Goal: Navigation & Orientation: Find specific page/section

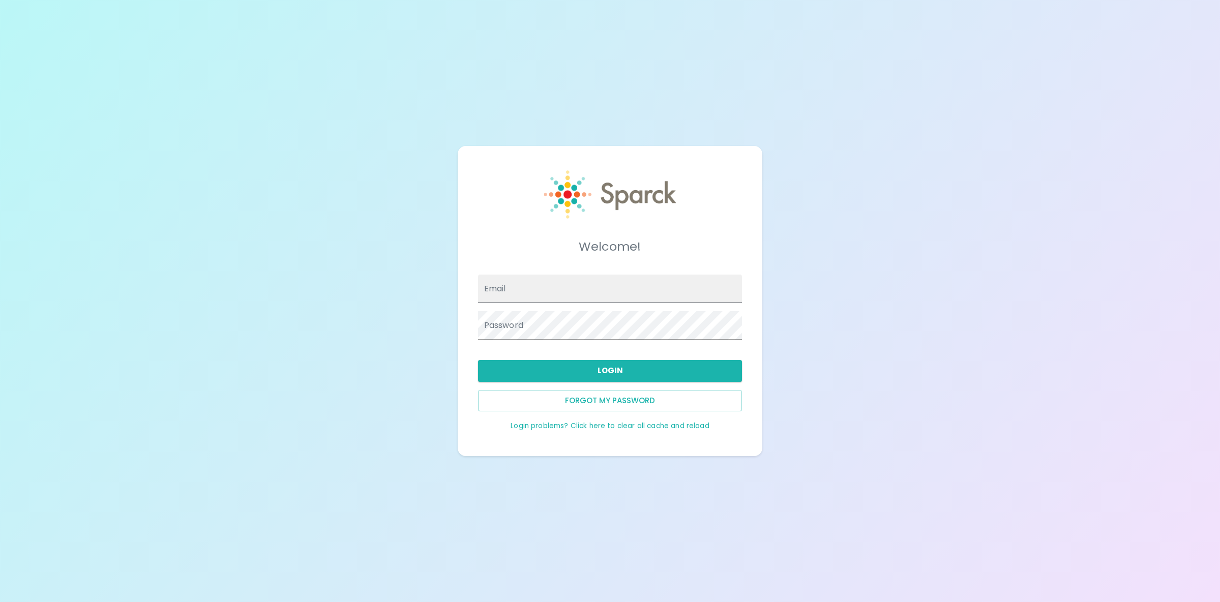
click at [542, 289] on input "Email" at bounding box center [610, 289] width 264 height 28
type input "[EMAIL_ADDRESS][DOMAIN_NAME]"
click at [599, 368] on button "Login" at bounding box center [610, 370] width 264 height 21
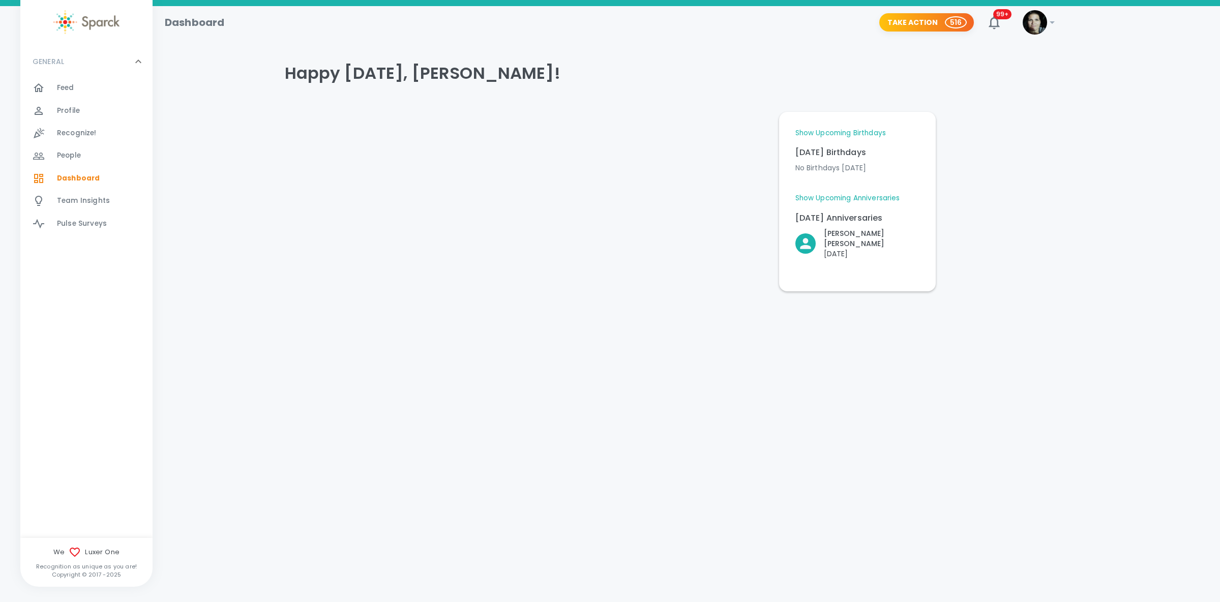
click at [1042, 20] on img at bounding box center [1035, 22] width 24 height 24
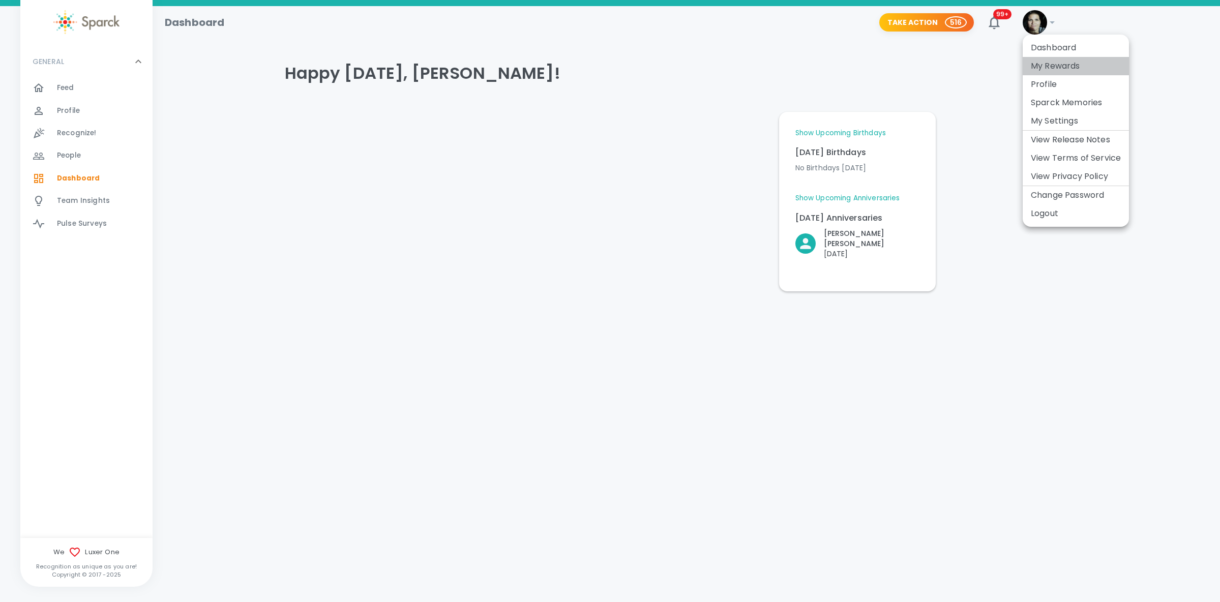
click at [1058, 61] on li "My Rewards" at bounding box center [1076, 66] width 106 height 18
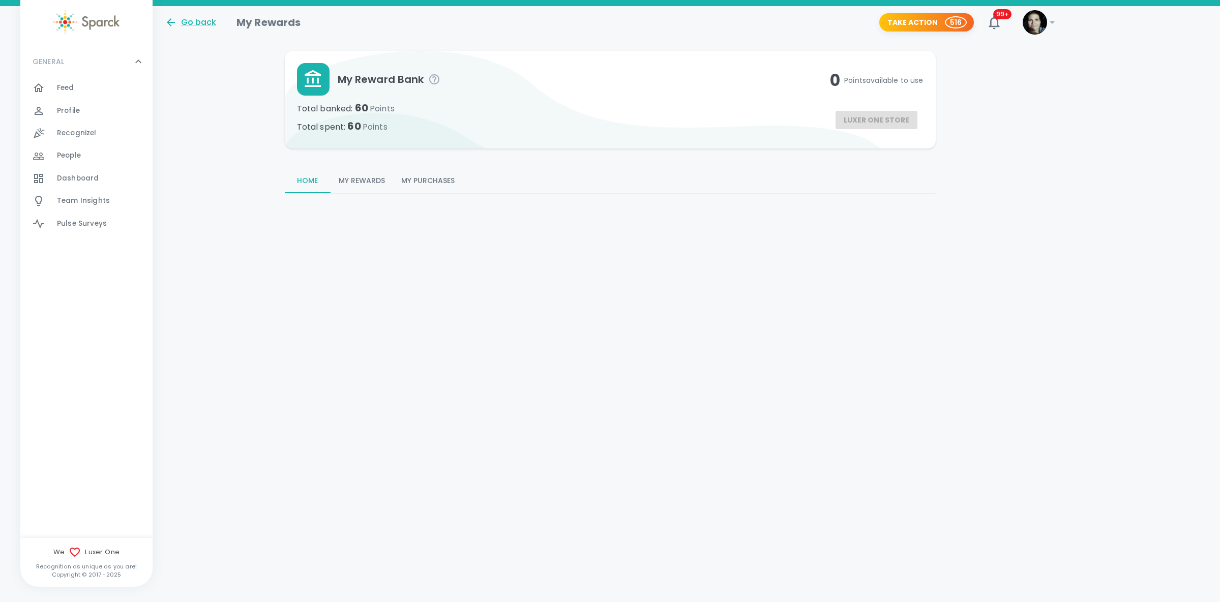
click at [377, 176] on button "My Rewards" at bounding box center [362, 181] width 63 height 24
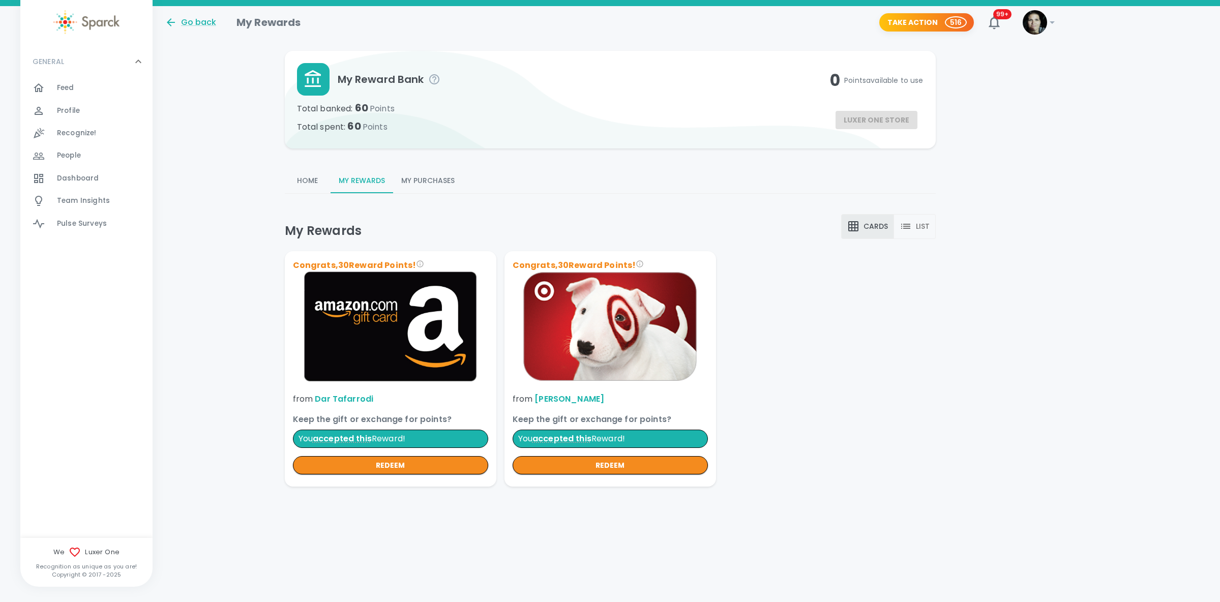
click at [430, 177] on button "My Purchases" at bounding box center [428, 181] width 70 height 24
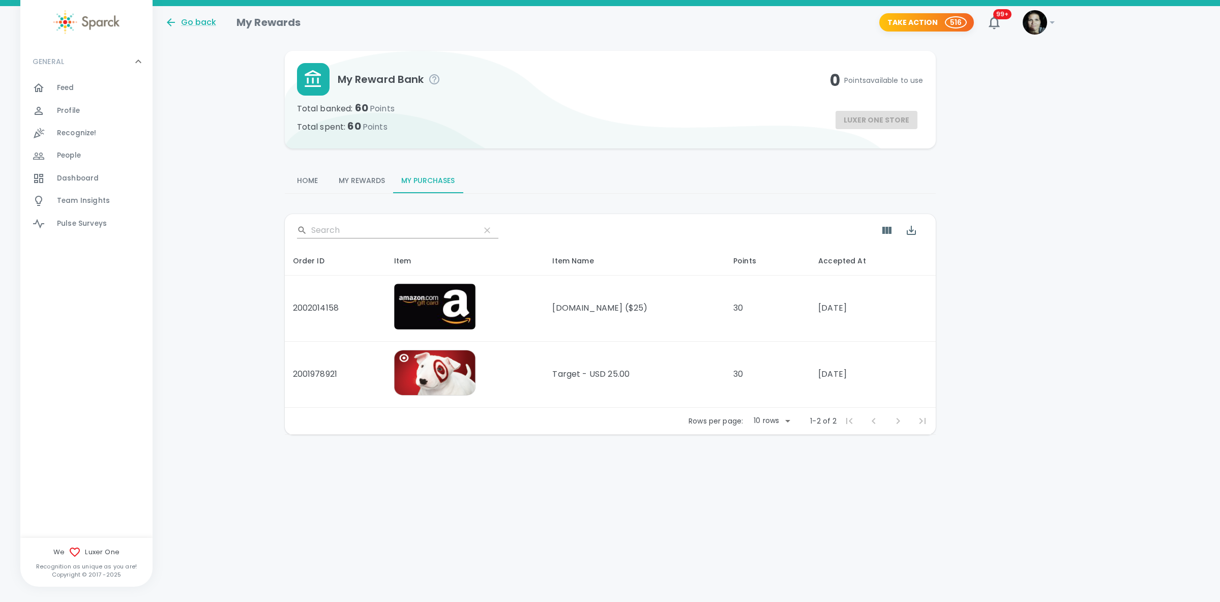
click at [302, 180] on button "Home" at bounding box center [308, 181] width 46 height 24
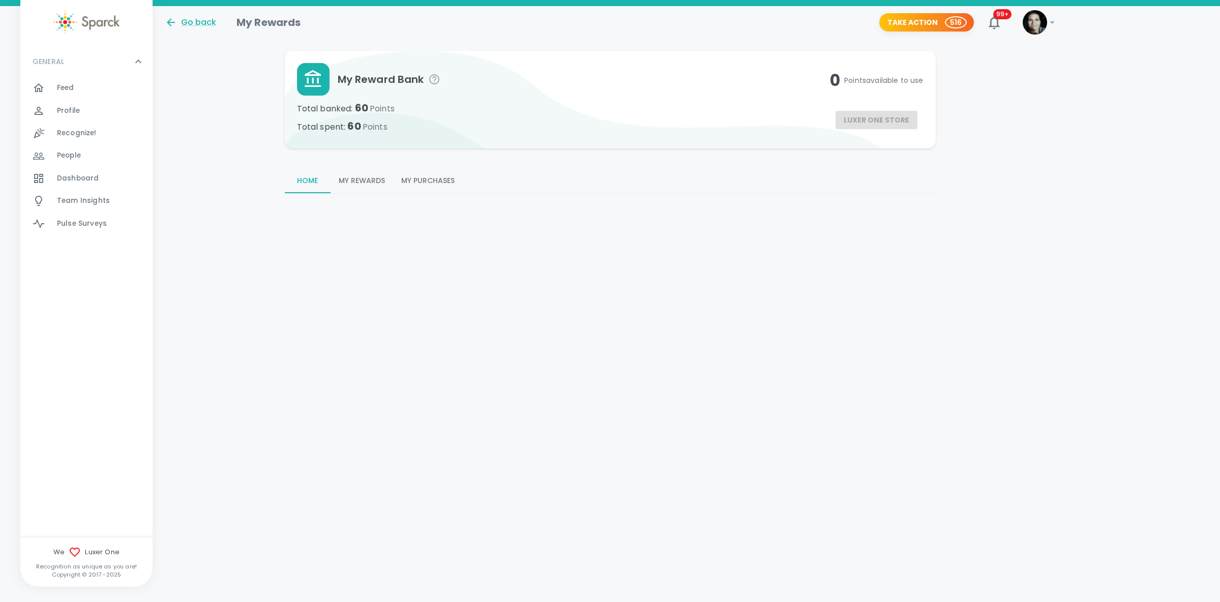
click at [1035, 22] on img at bounding box center [1035, 22] width 24 height 24
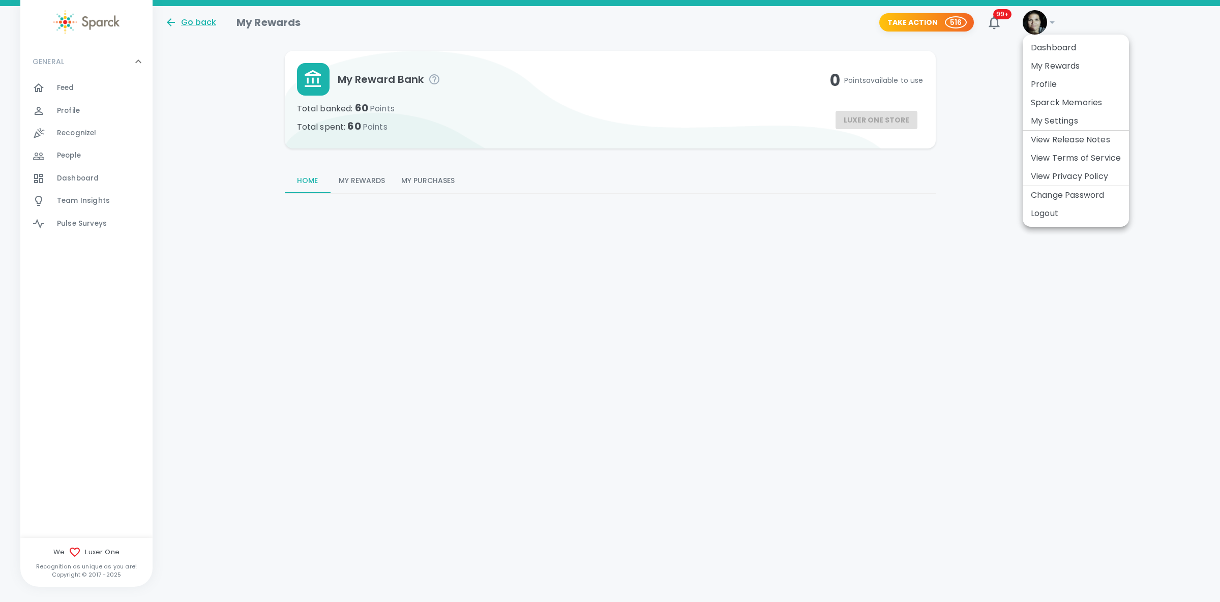
click at [74, 175] on div at bounding box center [610, 301] width 1220 height 602
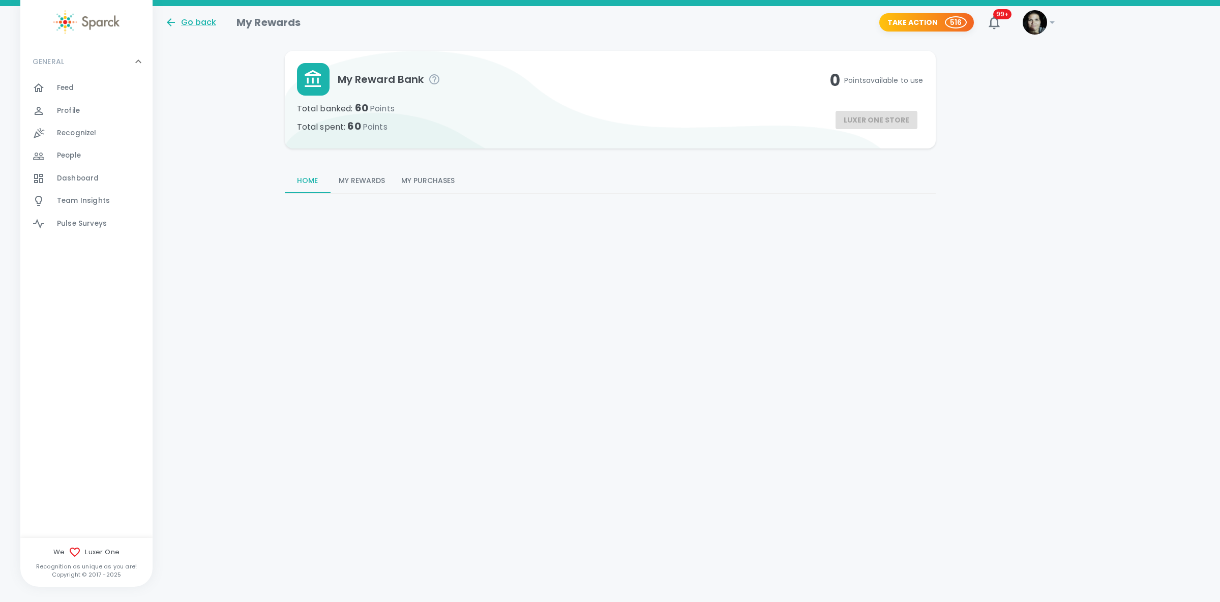
click at [74, 179] on span "Dashboard" at bounding box center [78, 178] width 42 height 10
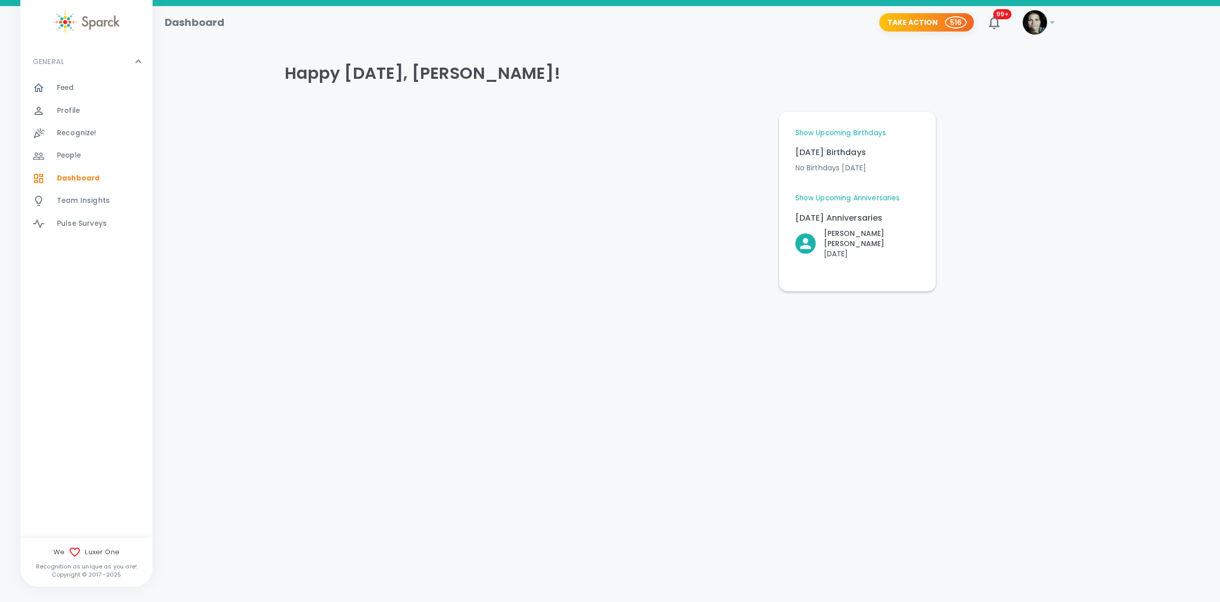
click at [68, 92] on span "Feed" at bounding box center [65, 88] width 17 height 10
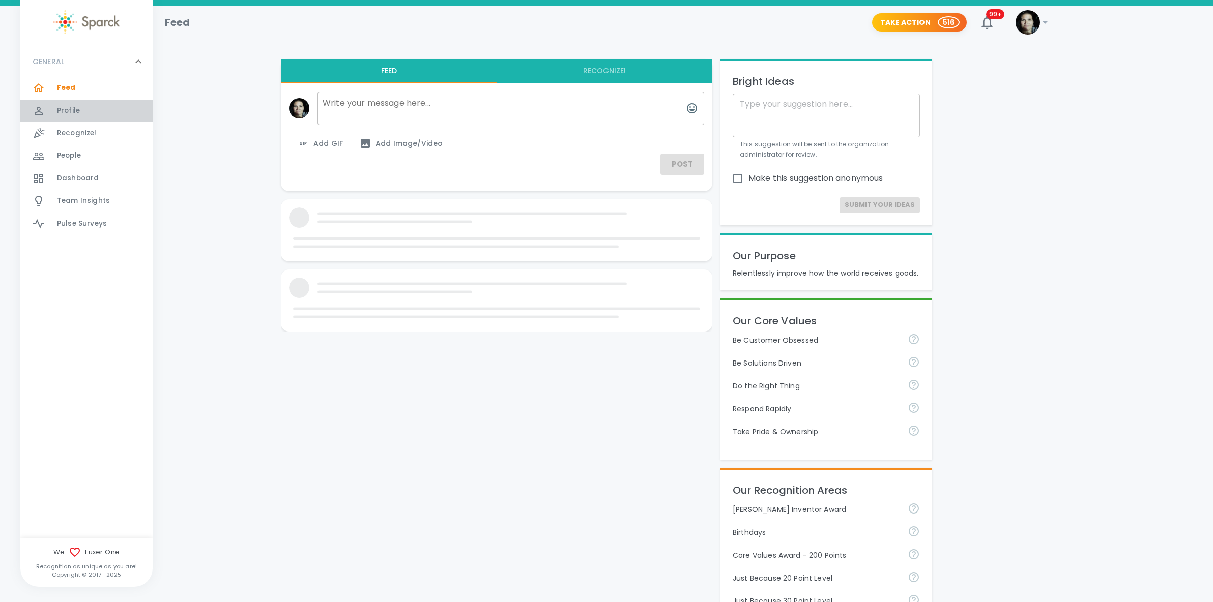
click at [66, 110] on span "Profile" at bounding box center [68, 111] width 23 height 10
